Goal: Task Accomplishment & Management: Manage account settings

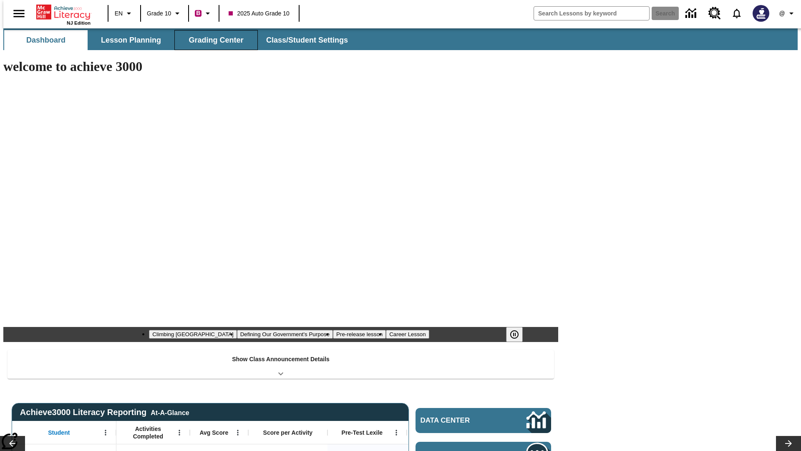
click at [213, 40] on span "Grading Center" at bounding box center [216, 40] width 55 height 10
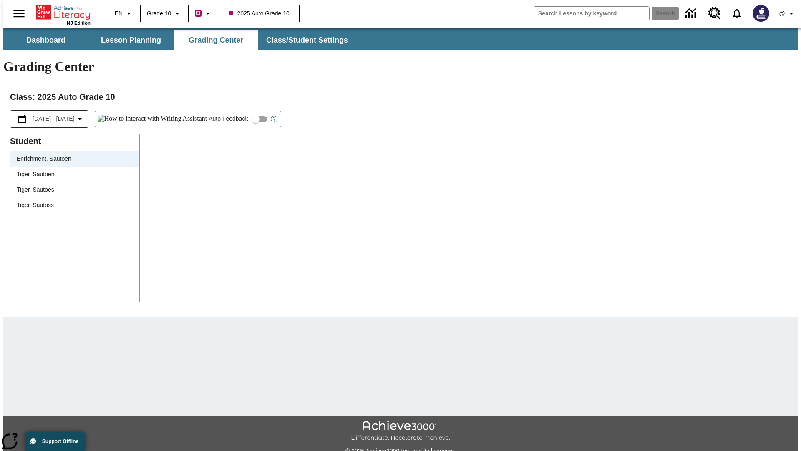
click at [72, 170] on div "Tiger, Sautoen" at bounding box center [75, 174] width 116 height 9
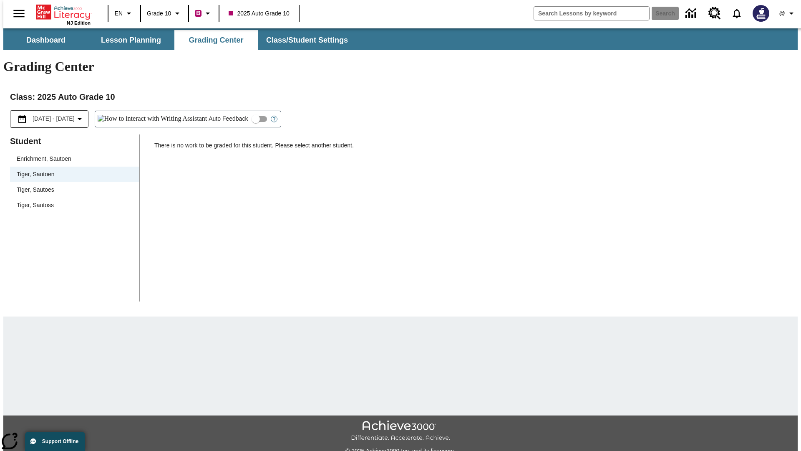
click at [232, 111] on input "Auto Feedback" at bounding box center [256, 119] width 48 height 16
checkbox input "true"
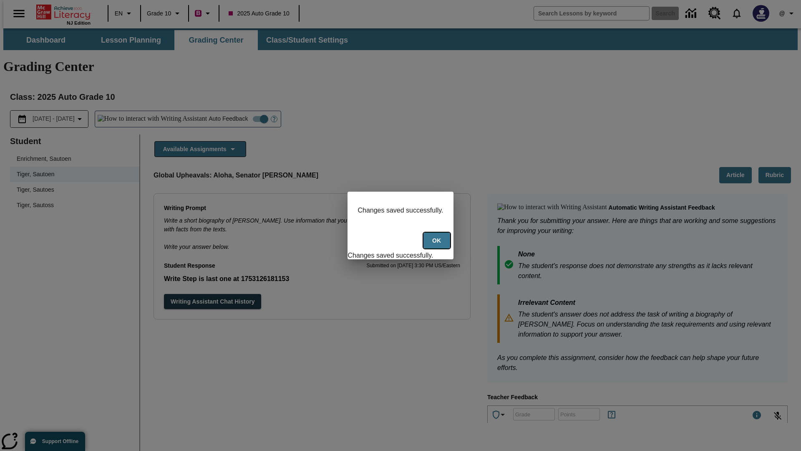
click at [438, 245] on button "Ok" at bounding box center [437, 240] width 27 height 16
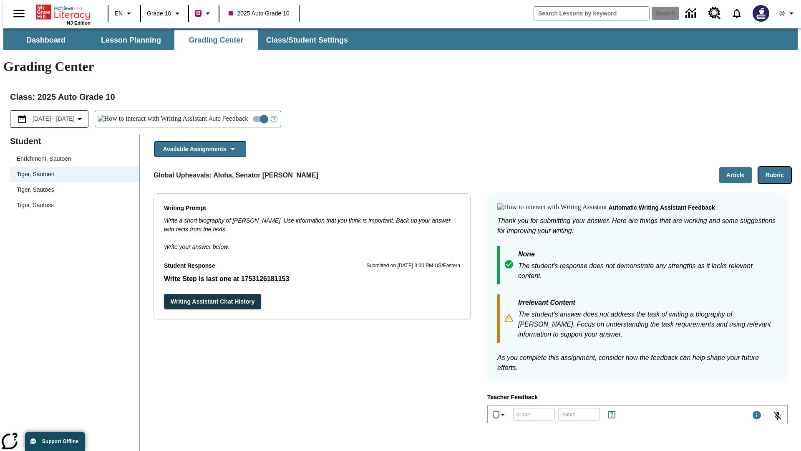
click at [778, 167] on button "Rubric" at bounding box center [775, 175] width 33 height 16
click at [739, 167] on button "Article" at bounding box center [735, 175] width 33 height 16
click at [124, 13] on icon "Language: EN, Select a language" at bounding box center [129, 13] width 10 height 10
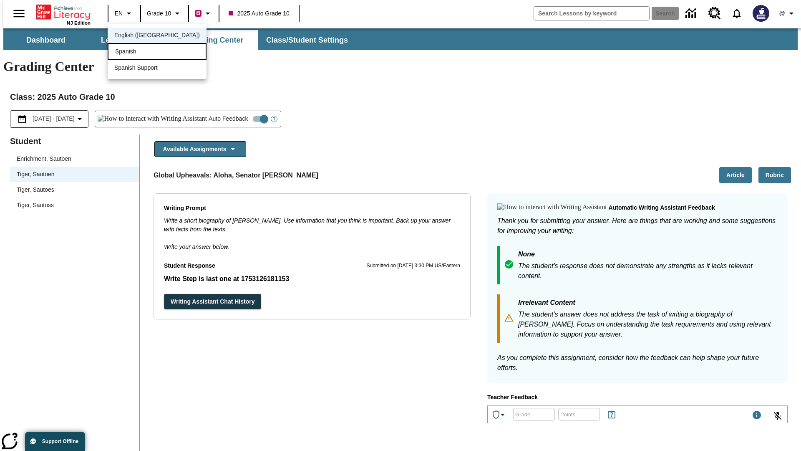
click at [139, 52] on div "Spanish" at bounding box center [157, 51] width 99 height 17
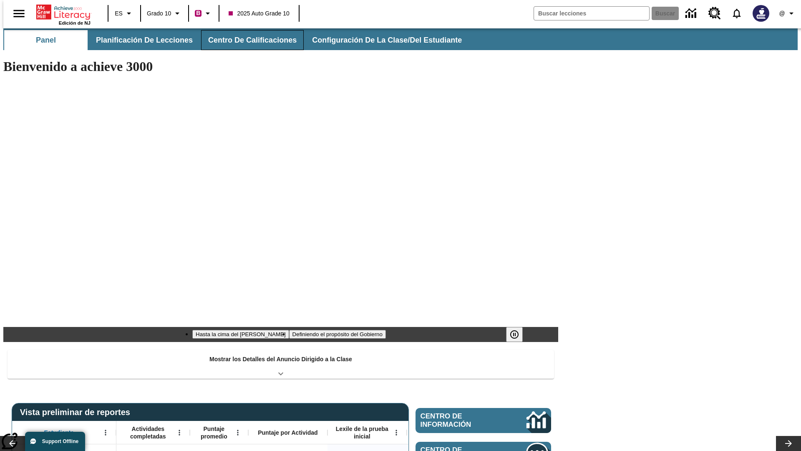
click at [245, 40] on span "Centro de calificaciones" at bounding box center [252, 40] width 88 height 10
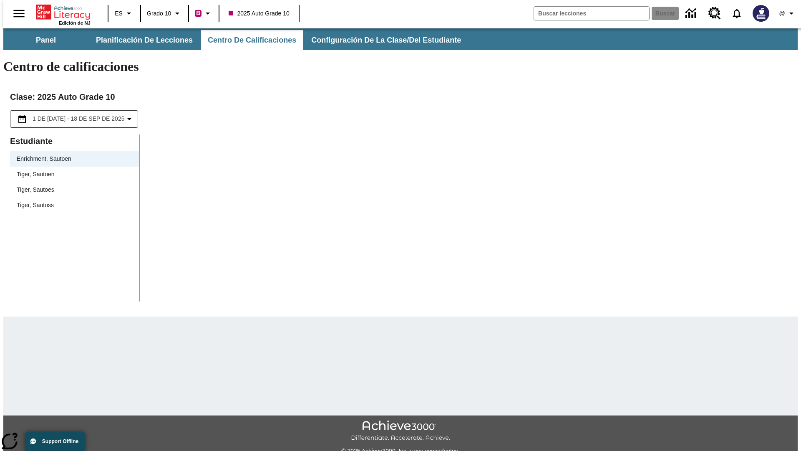
click at [72, 170] on div "Tiger, Sautoen" at bounding box center [75, 174] width 116 height 9
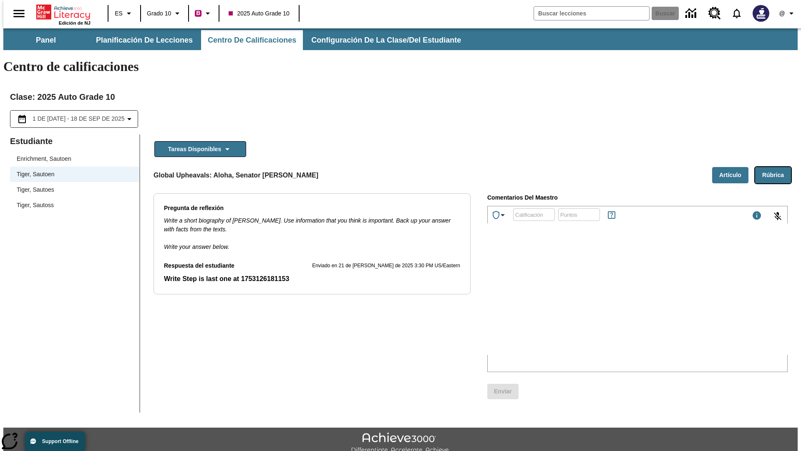
click at [777, 167] on button "Rúbrica" at bounding box center [773, 175] width 36 height 16
